Goal: Navigation & Orientation: Find specific page/section

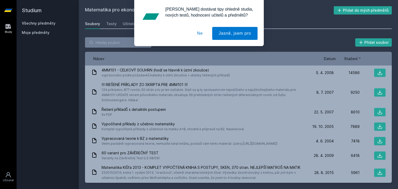
click at [198, 37] on button "Ne" at bounding box center [200, 33] width 19 height 13
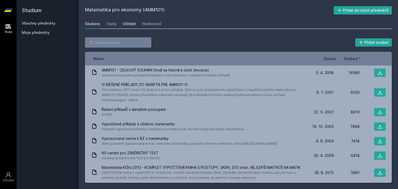
click at [127, 24] on div "Učitelé" at bounding box center [129, 23] width 13 height 5
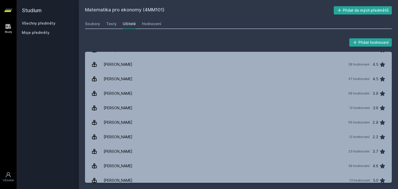
scroll to position [160, 0]
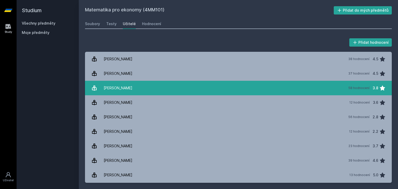
click at [124, 82] on link "[DEMOGRAPHIC_DATA][PERSON_NAME] 58 hodnocení 3.8" at bounding box center [238, 88] width 307 height 15
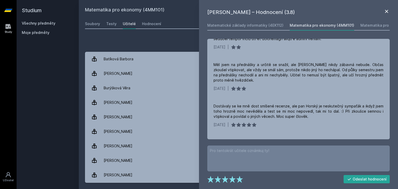
click at [385, 9] on icon at bounding box center [386, 11] width 6 height 6
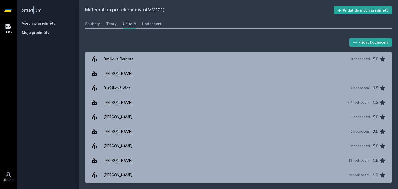
drag, startPoint x: 35, startPoint y: 8, endPoint x: 34, endPoint y: 11, distance: 3.7
click at [34, 11] on h2 "Studium" at bounding box center [48, 10] width 52 height 21
click at [4, 11] on link at bounding box center [8, 10] width 17 height 21
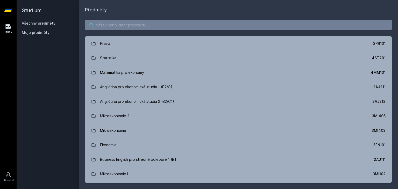
click at [107, 25] on input "search" at bounding box center [238, 25] width 307 height 10
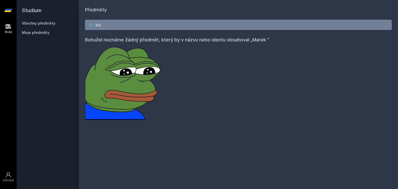
type input "M"
type input "P"
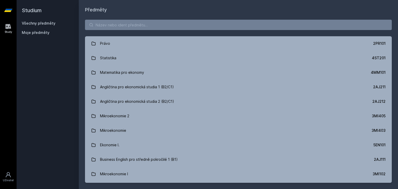
click at [35, 21] on link "Všechny předměty" at bounding box center [39, 23] width 34 height 4
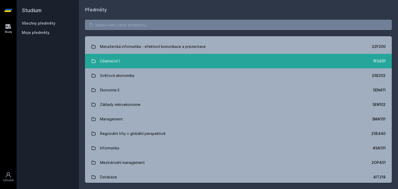
scroll to position [171, 0]
